Goal: Find specific page/section: Find specific page/section

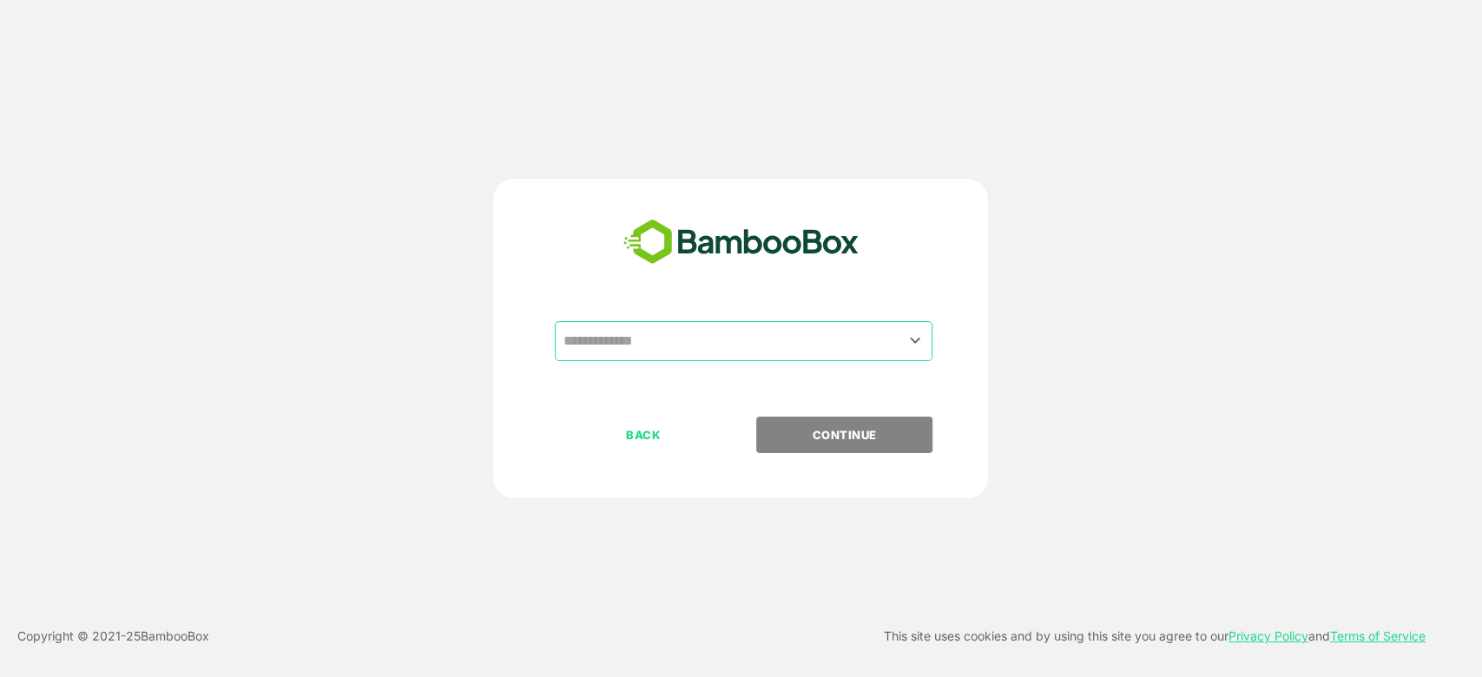
click at [597, 377] on div "​" at bounding box center [740, 368] width 432 height 95
click at [769, 319] on div "​ BACK CONTINUE" at bounding box center [740, 338] width 495 height 319
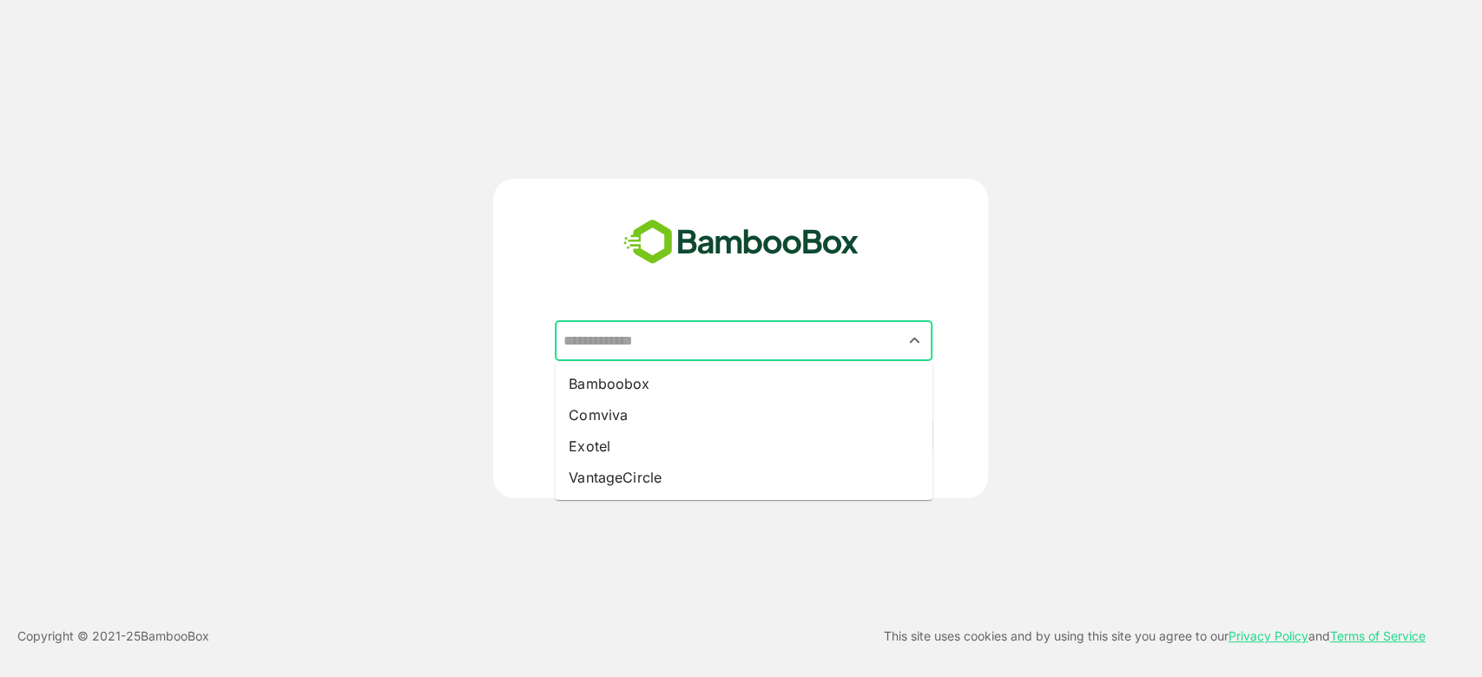
click at [720, 340] on input "text" at bounding box center [743, 341] width 371 height 33
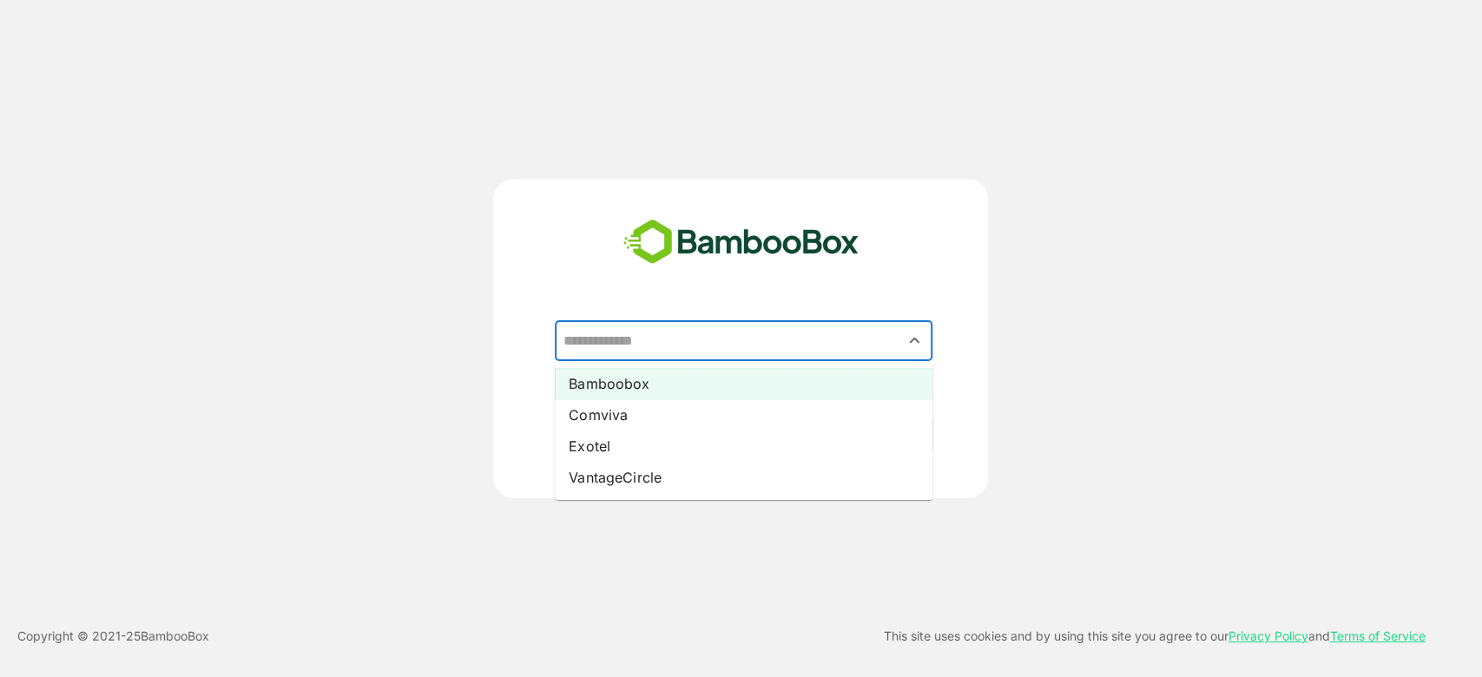
click at [654, 389] on li "Bamboobox" at bounding box center [744, 383] width 378 height 31
type input "*********"
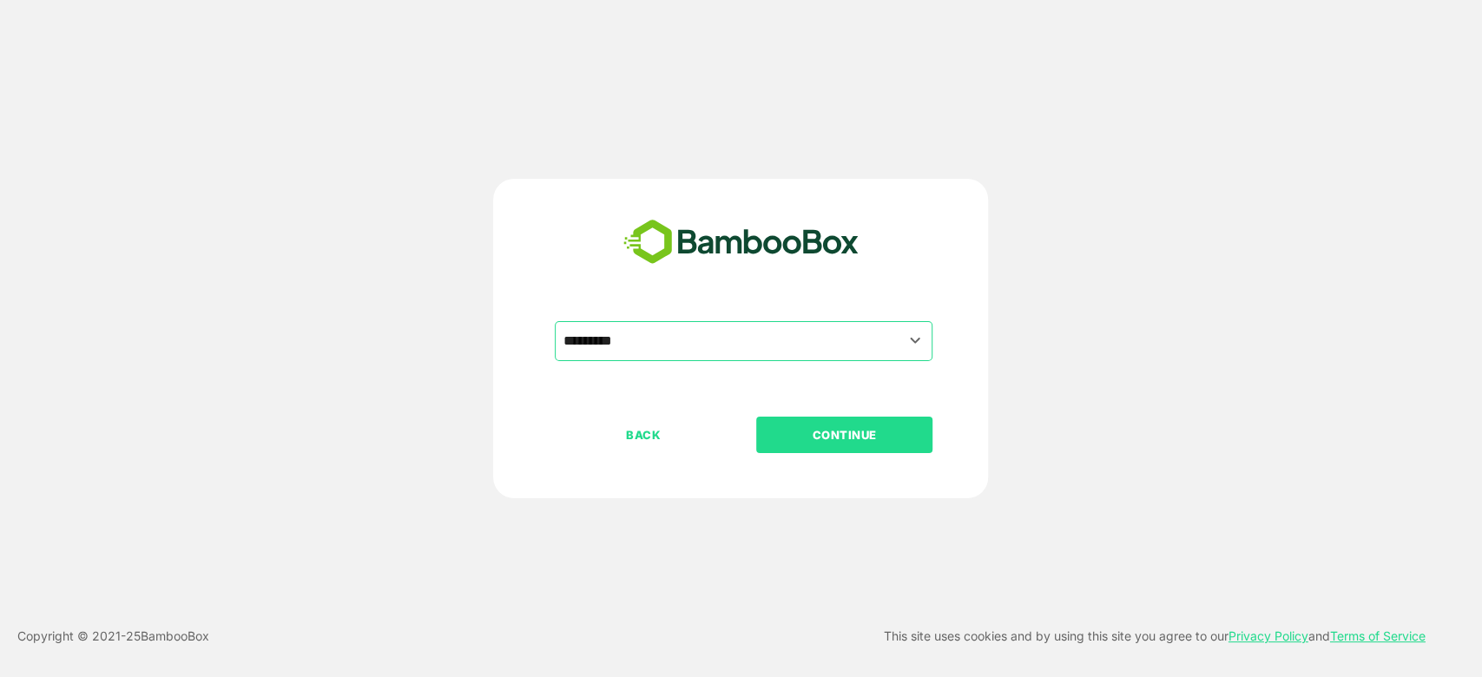
click at [868, 457] on div "BACK CONTINUE" at bounding box center [756, 491] width 402 height 148
click at [875, 435] on p "CONTINUE" at bounding box center [845, 434] width 174 height 19
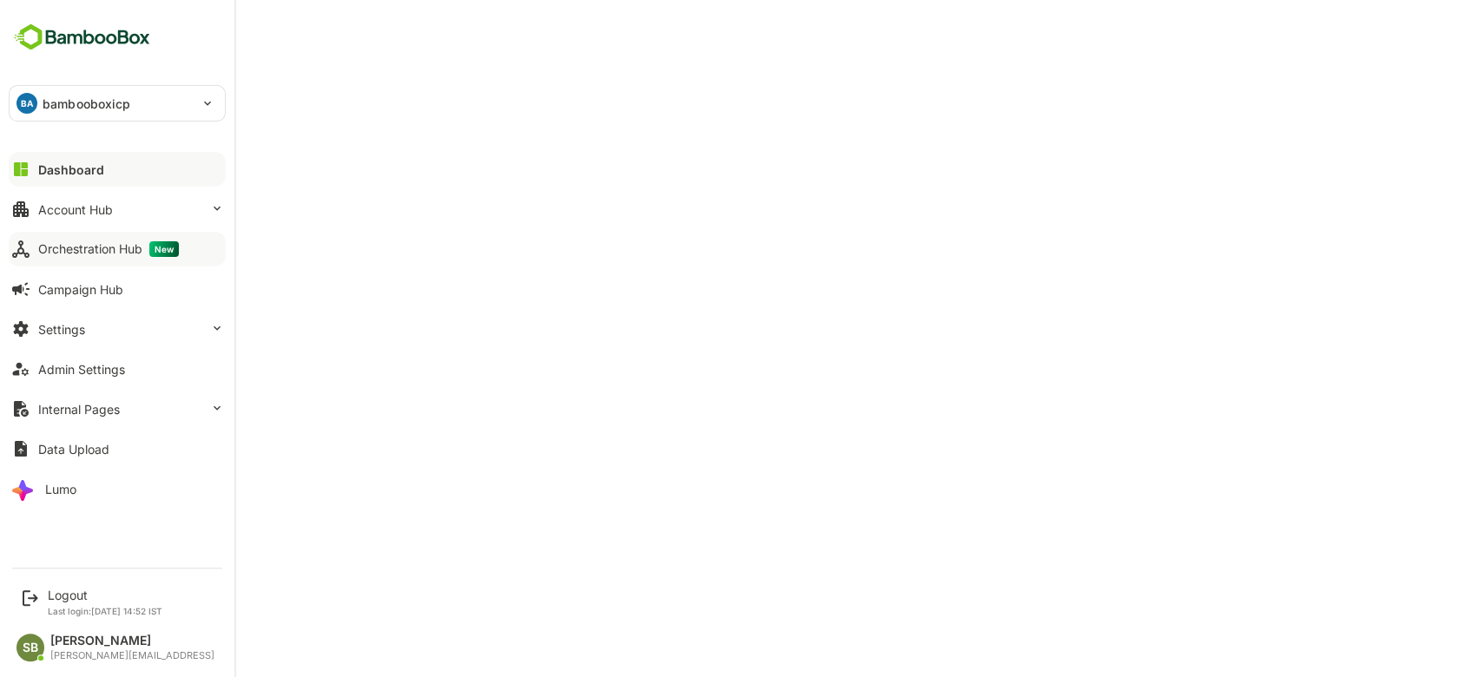
click at [107, 244] on div "Orchestration Hub New" at bounding box center [108, 249] width 141 height 16
